Goal: Navigation & Orientation: Find specific page/section

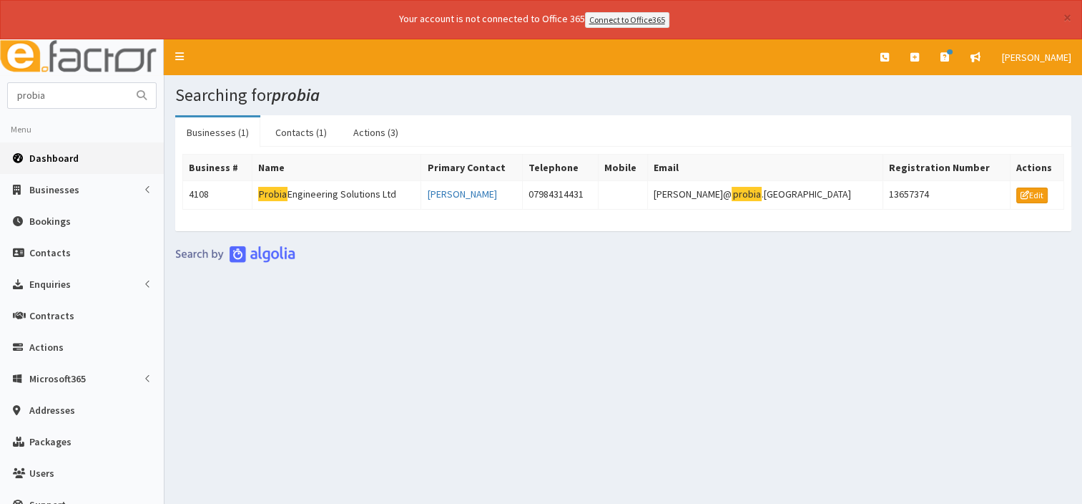
click at [53, 157] on span "Dashboard" at bounding box center [53, 158] width 49 height 13
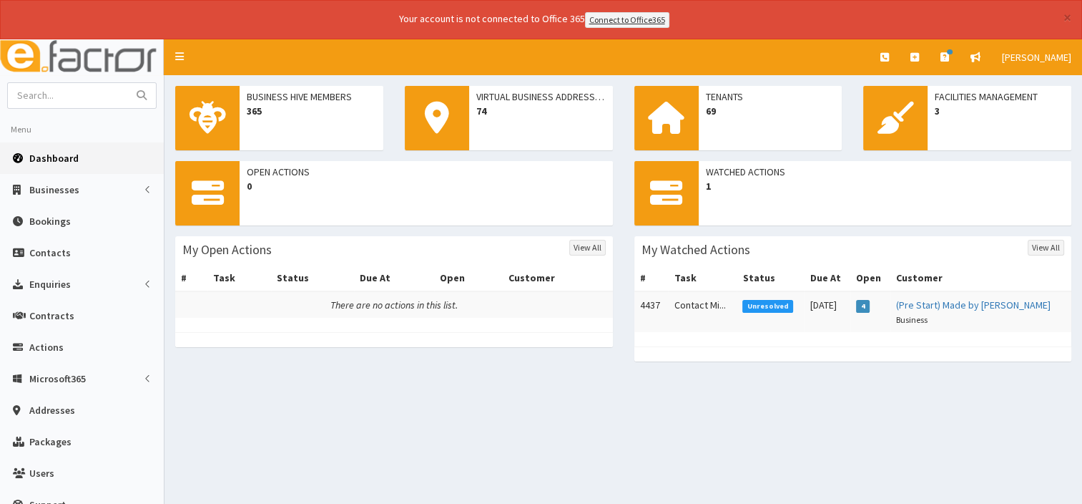
click at [45, 160] on span "Dashboard" at bounding box center [53, 158] width 49 height 13
